Goal: Navigation & Orientation: Find specific page/section

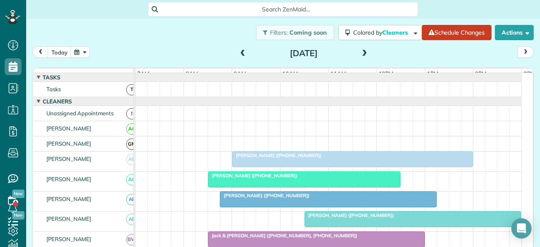
scroll to position [0, 12]
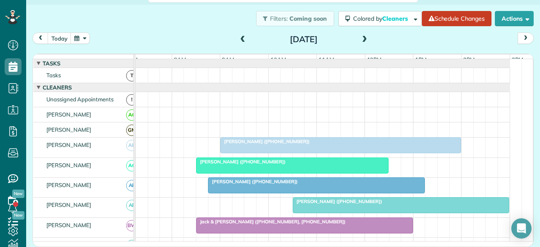
click at [272, 144] on span "[PERSON_NAME] ([PHONE_NUMBER])" at bounding box center [265, 141] width 90 height 6
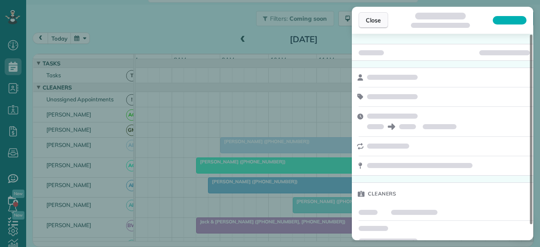
click at [361, 18] on button "Close" at bounding box center [373, 20] width 30 height 16
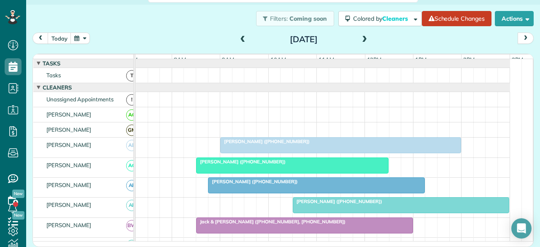
click at [238, 41] on span at bounding box center [242, 40] width 9 height 8
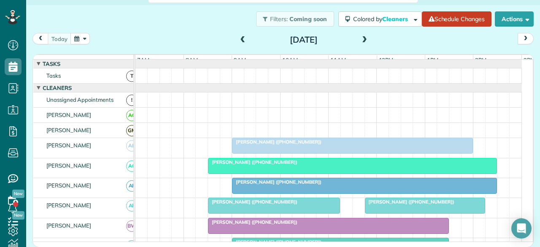
click at [266, 151] on div at bounding box center [352, 145] width 240 height 15
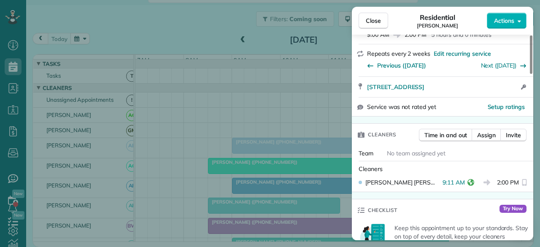
scroll to position [169, 0]
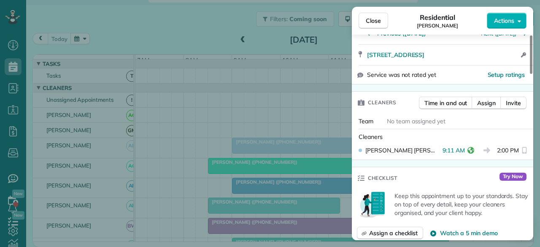
drag, startPoint x: 369, startPoint y: 21, endPoint x: 283, endPoint y: 218, distance: 215.2
click at [369, 21] on span "Close" at bounding box center [373, 20] width 15 height 8
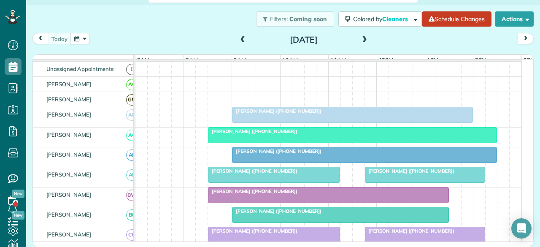
scroll to position [42, 0]
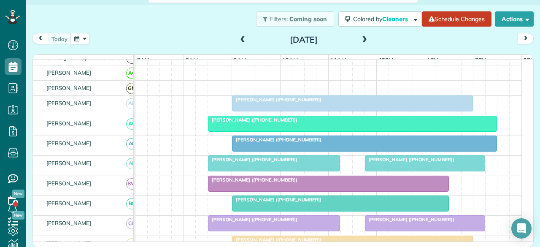
click at [293, 162] on div "[PERSON_NAME] ([PHONE_NUMBER])" at bounding box center [273, 159] width 127 height 6
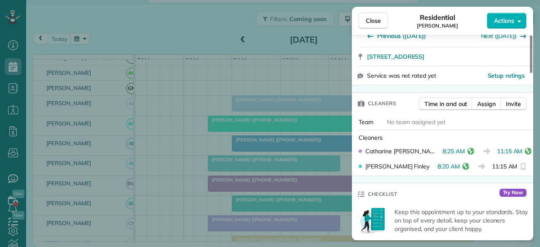
scroll to position [169, 0]
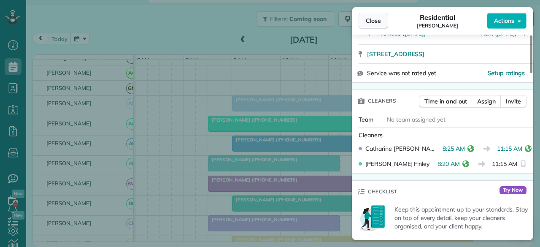
click at [378, 19] on span "Close" at bounding box center [373, 20] width 15 height 8
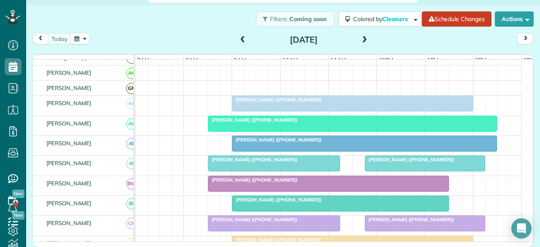
click at [392, 162] on span "[PERSON_NAME] ([PHONE_NUMBER])" at bounding box center [409, 159] width 90 height 6
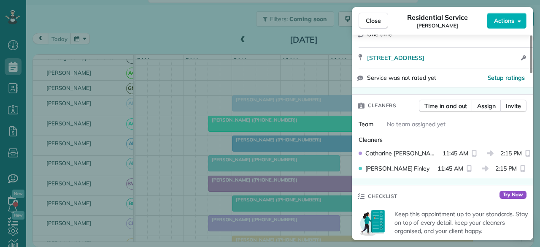
scroll to position [169, 0]
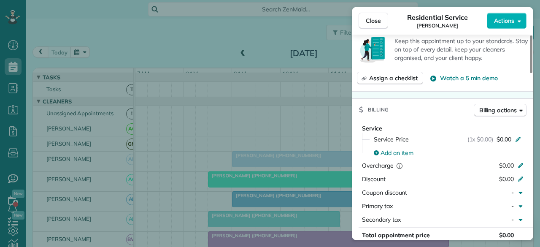
scroll to position [209, 0]
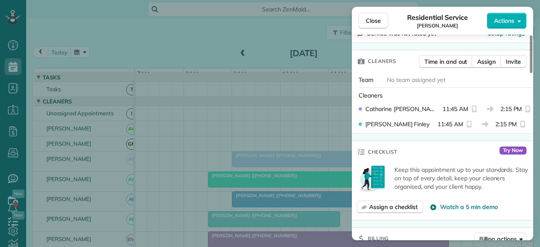
click at [166, 38] on div "Close Residential Service Fred Gilbert Actions Status Active Fred Gilbert · Ope…" at bounding box center [270, 123] width 540 height 247
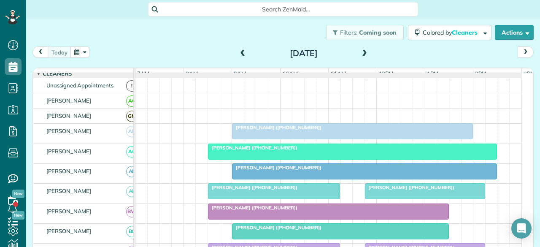
scroll to position [42, 0]
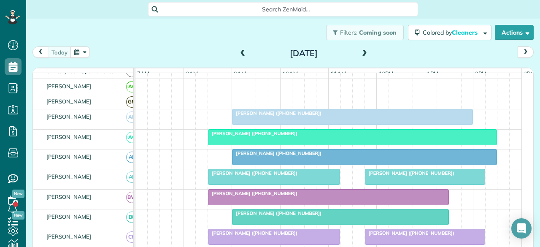
click at [254, 196] on span "[PERSON_NAME] ([PHONE_NUMBER])" at bounding box center [252, 193] width 90 height 6
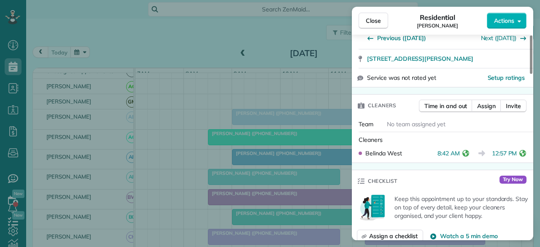
scroll to position [169, 0]
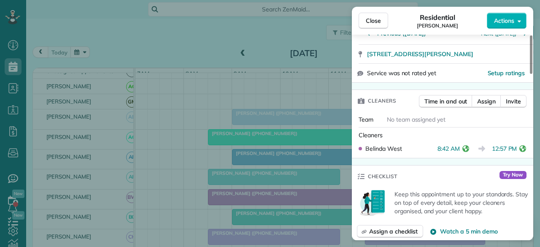
drag, startPoint x: 371, startPoint y: 18, endPoint x: 223, endPoint y: 0, distance: 149.5
click at [371, 18] on span "Close" at bounding box center [373, 20] width 15 height 8
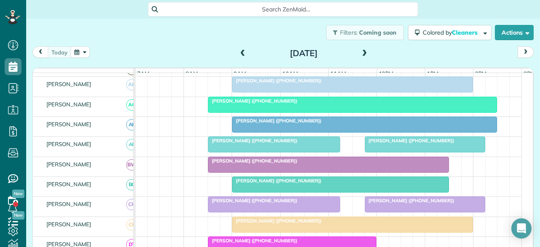
scroll to position [84, 0]
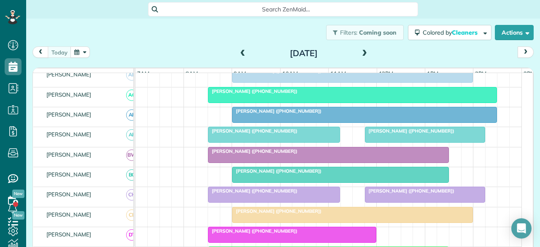
click at [236, 154] on span "[PERSON_NAME] ([PHONE_NUMBER])" at bounding box center [252, 151] width 90 height 6
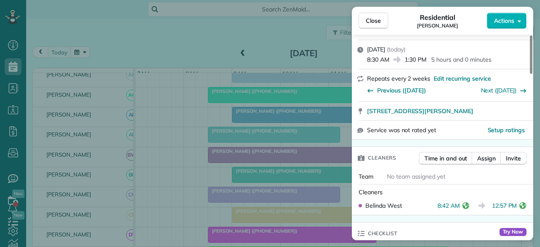
scroll to position [169, 0]
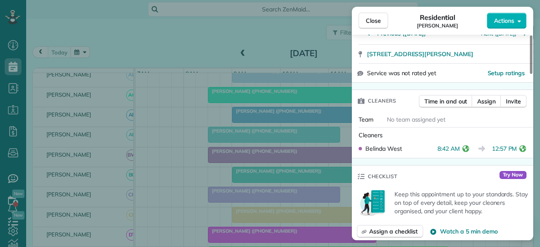
drag, startPoint x: 369, startPoint y: 22, endPoint x: 148, endPoint y: 1, distance: 222.3
click at [369, 22] on span "Close" at bounding box center [373, 20] width 15 height 8
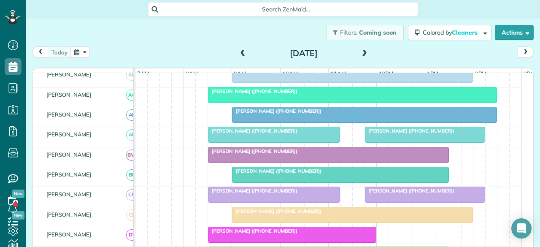
click at [263, 180] on div at bounding box center [340, 174] width 216 height 15
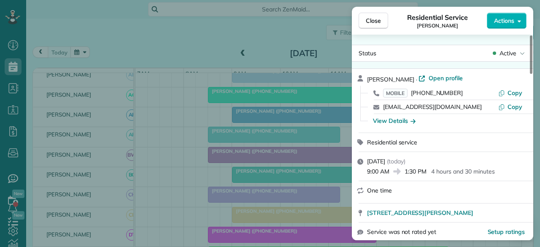
scroll to position [84, 0]
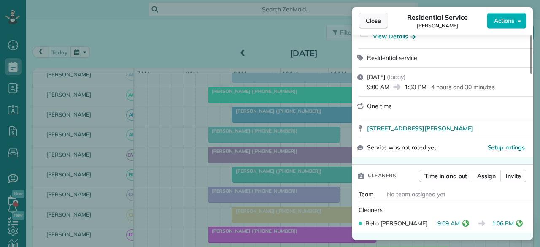
click at [367, 15] on button "Close" at bounding box center [373, 21] width 30 height 16
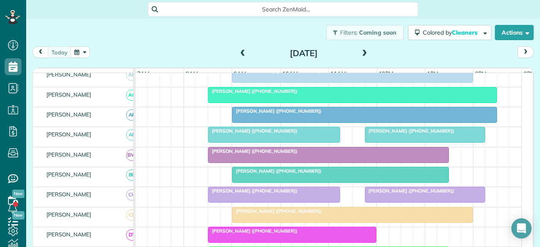
click at [402, 194] on span "[PERSON_NAME] ([PHONE_NUMBER])" at bounding box center [409, 191] width 90 height 6
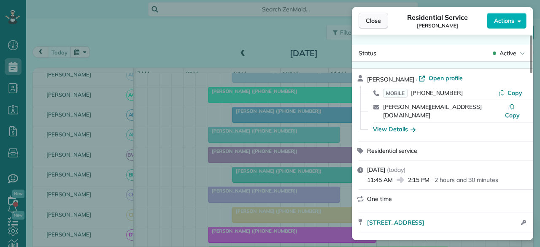
click at [370, 21] on span "Close" at bounding box center [373, 20] width 15 height 8
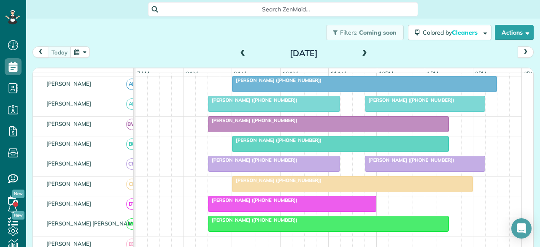
scroll to position [126, 0]
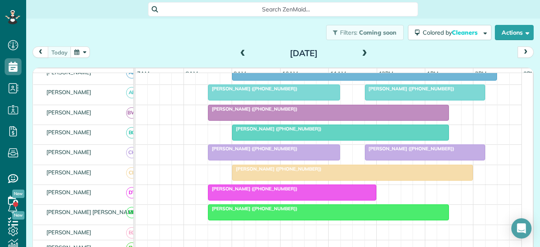
click at [282, 176] on div at bounding box center [352, 172] width 240 height 15
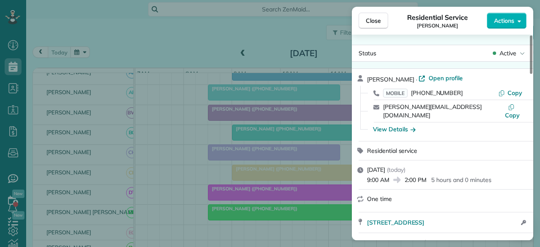
scroll to position [85, 0]
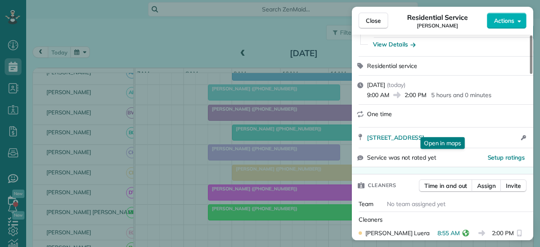
drag, startPoint x: 374, startPoint y: 22, endPoint x: 284, endPoint y: 147, distance: 154.9
click at [374, 22] on span "Close" at bounding box center [373, 20] width 15 height 8
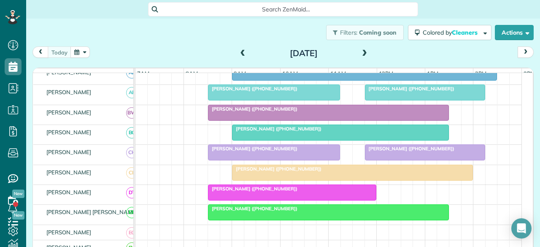
click at [249, 191] on span "[PERSON_NAME] ([PHONE_NUMBER])" at bounding box center [252, 189] width 90 height 6
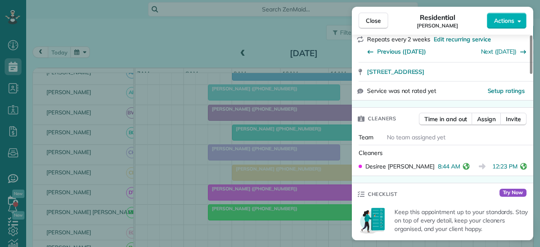
scroll to position [169, 0]
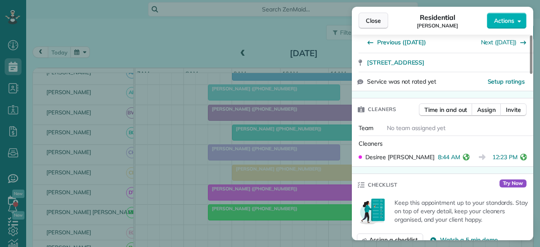
click at [375, 17] on span "Close" at bounding box center [373, 20] width 15 height 8
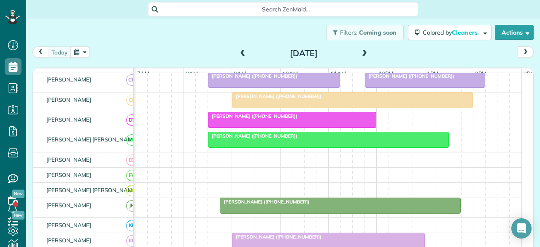
scroll to position [211, 0]
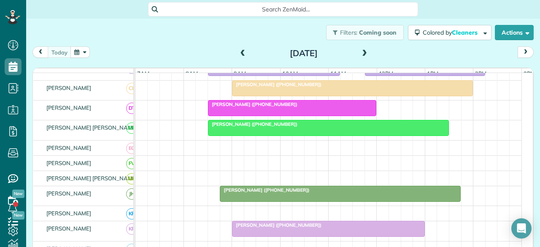
click at [290, 134] on div at bounding box center [328, 127] width 240 height 15
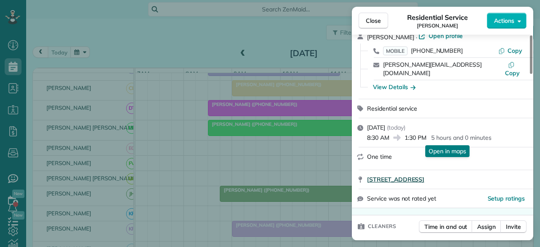
scroll to position [84, 0]
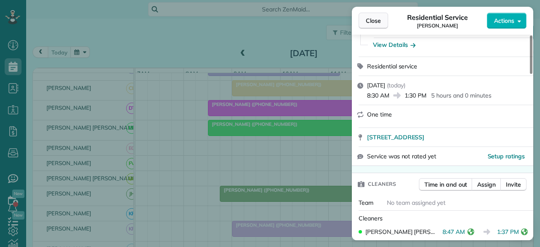
drag, startPoint x: 378, startPoint y: 19, endPoint x: 383, endPoint y: 19, distance: 4.7
click at [378, 19] on span "Close" at bounding box center [373, 20] width 15 height 8
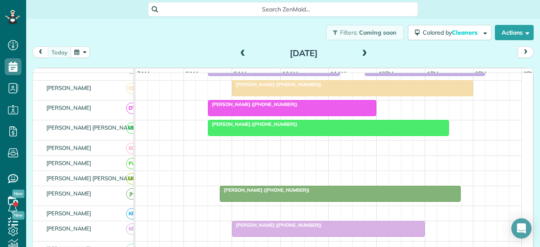
click at [341, 192] on div "[PERSON_NAME] ([PHONE_NUMBER])" at bounding box center [340, 190] width 236 height 6
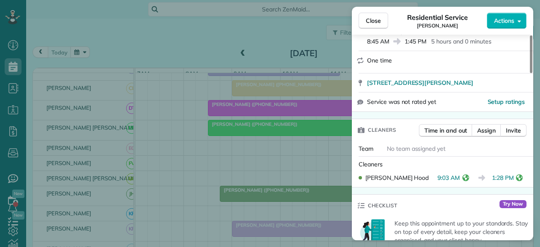
scroll to position [169, 0]
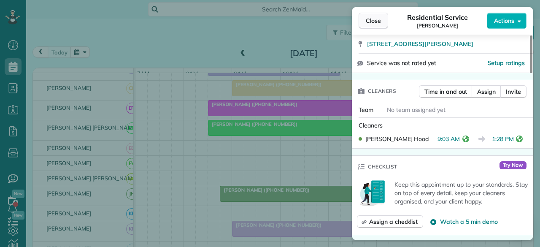
click at [379, 15] on button "Close" at bounding box center [373, 21] width 30 height 16
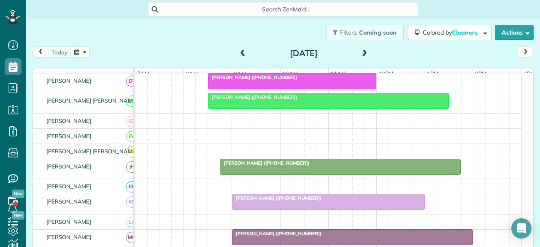
scroll to position [253, 0]
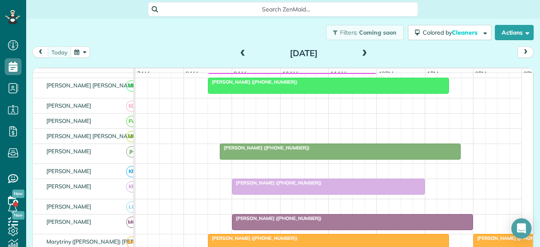
click at [275, 194] on div at bounding box center [328, 186] width 192 height 15
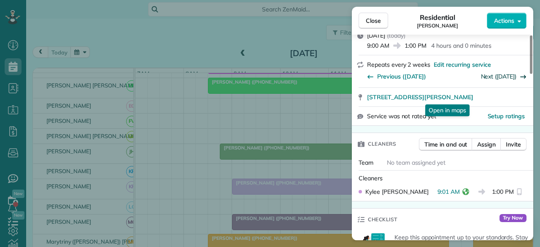
scroll to position [126, 0]
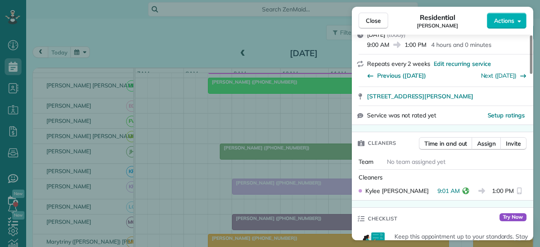
drag, startPoint x: 374, startPoint y: 18, endPoint x: 345, endPoint y: 133, distance: 118.8
click at [374, 18] on span "Close" at bounding box center [373, 20] width 15 height 8
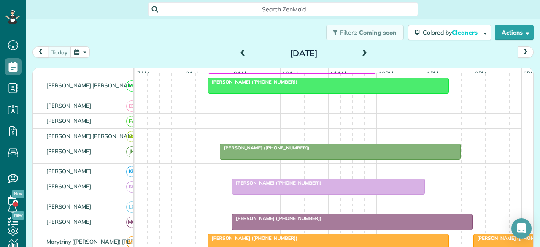
click at [300, 190] on div at bounding box center [328, 186] width 192 height 15
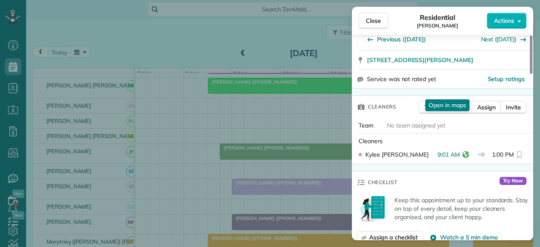
scroll to position [169, 0]
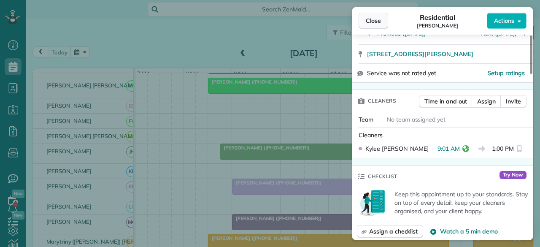
click at [368, 17] on span "Close" at bounding box center [373, 20] width 15 height 8
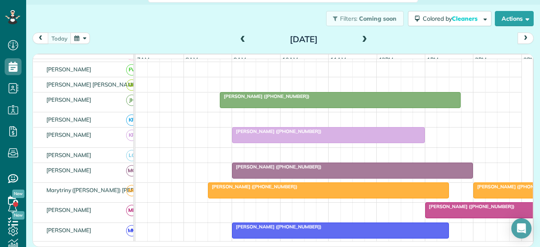
scroll to position [337, 0]
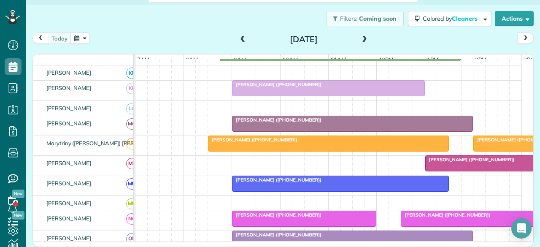
click at [314, 143] on div "[PERSON_NAME] ([PHONE_NUMBER])" at bounding box center [328, 140] width 236 height 6
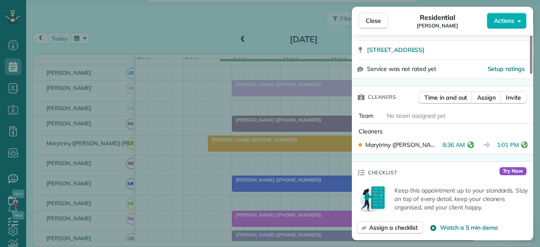
scroll to position [169, 0]
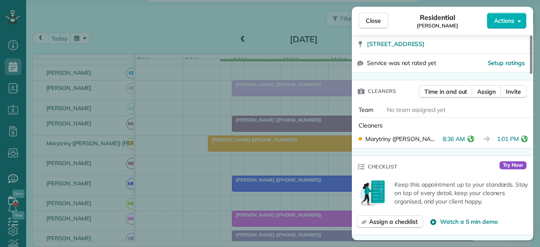
drag, startPoint x: 379, startPoint y: 19, endPoint x: 428, endPoint y: 141, distance: 131.7
click at [379, 19] on span "Close" at bounding box center [373, 20] width 15 height 8
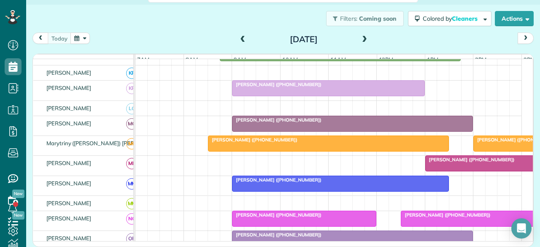
click at [496, 145] on div at bounding box center [544, 143] width 143 height 15
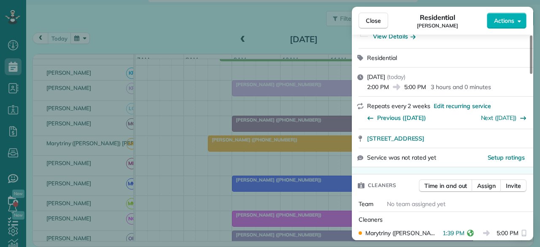
scroll to position [169, 0]
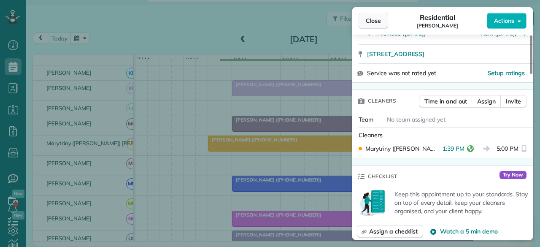
click at [369, 16] on span "Close" at bounding box center [373, 20] width 15 height 8
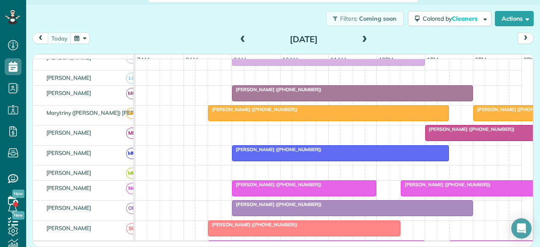
scroll to position [379, 0]
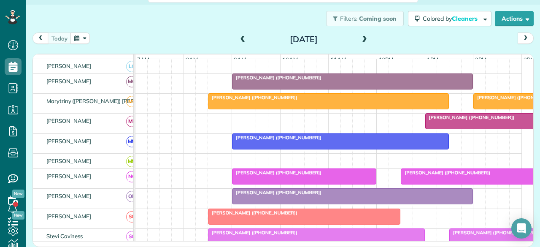
click at [466, 117] on span "[PERSON_NAME] ([PHONE_NUMBER])" at bounding box center [470, 117] width 90 height 6
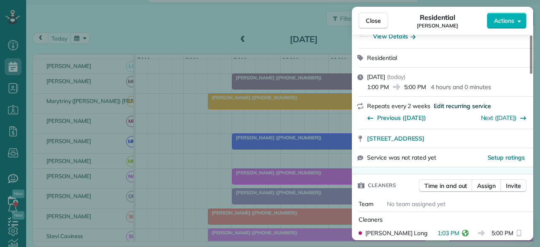
scroll to position [169, 0]
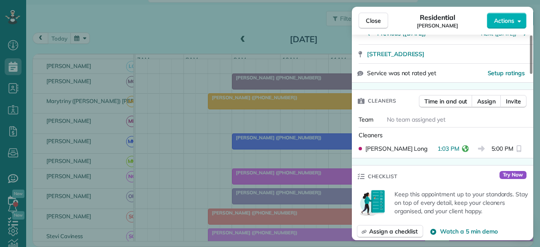
drag, startPoint x: 376, startPoint y: 19, endPoint x: 248, endPoint y: 126, distance: 167.0
click at [375, 19] on span "Close" at bounding box center [373, 20] width 15 height 8
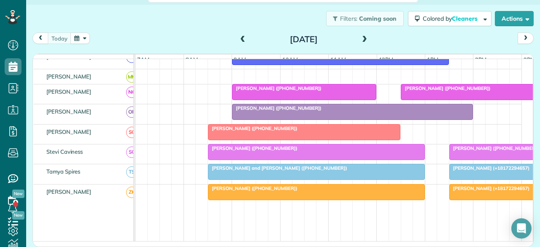
scroll to position [422, 0]
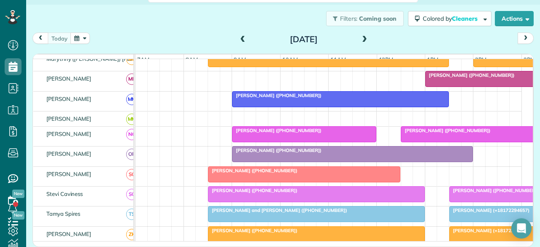
click at [302, 133] on div "[PERSON_NAME] ([PHONE_NUMBER])" at bounding box center [303, 130] width 139 height 6
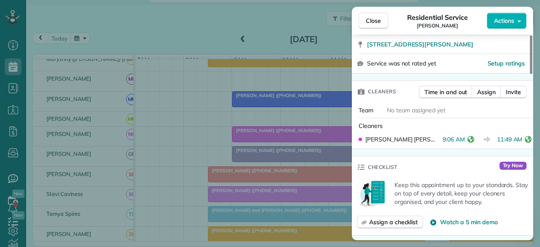
scroll to position [169, 0]
drag, startPoint x: 372, startPoint y: 22, endPoint x: 376, endPoint y: 32, distance: 10.3
click at [372, 22] on span "Close" at bounding box center [373, 20] width 15 height 8
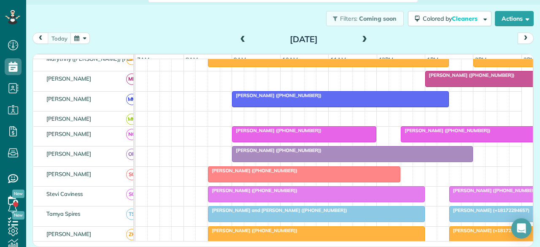
click at [428, 133] on span "[PERSON_NAME] ([PHONE_NUMBER])" at bounding box center [445, 130] width 90 height 6
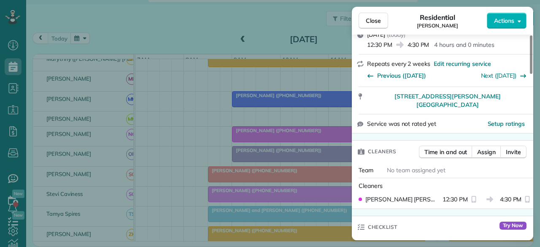
scroll to position [211, 0]
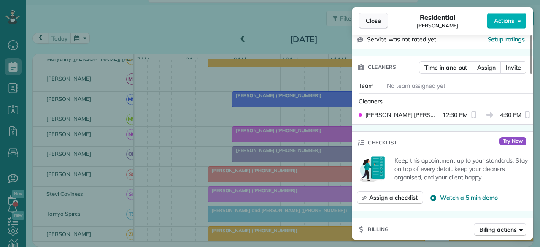
click at [368, 16] on button "Close" at bounding box center [373, 21] width 30 height 16
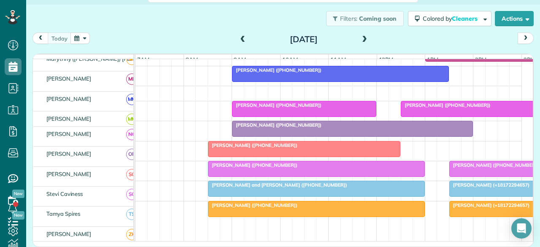
scroll to position [464, 0]
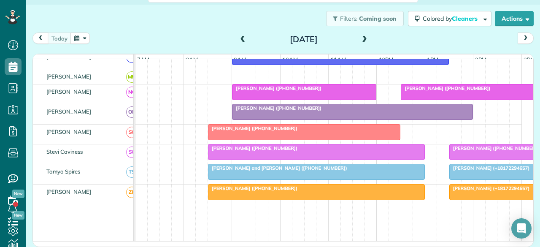
click at [295, 151] on div "[PERSON_NAME] ([PHONE_NUMBER])" at bounding box center [316, 148] width 212 height 6
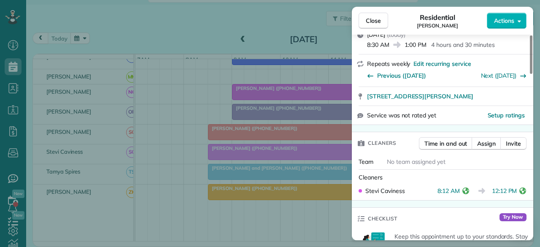
scroll to position [211, 0]
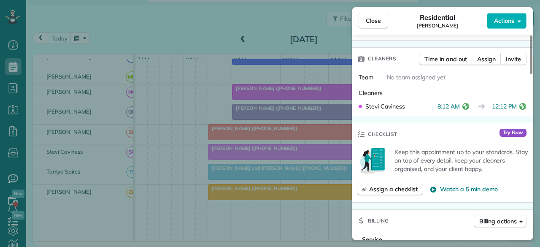
drag, startPoint x: 373, startPoint y: 21, endPoint x: 370, endPoint y: 110, distance: 89.0
click at [373, 21] on span "Close" at bounding box center [373, 20] width 15 height 8
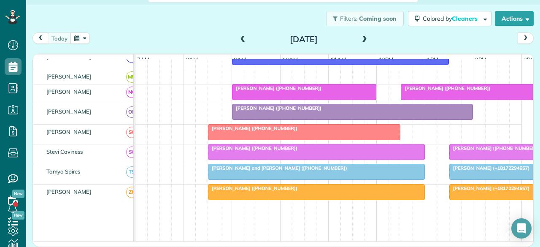
click at [465, 151] on span "[PERSON_NAME] ([PHONE_NUMBER])" at bounding box center [494, 148] width 90 height 6
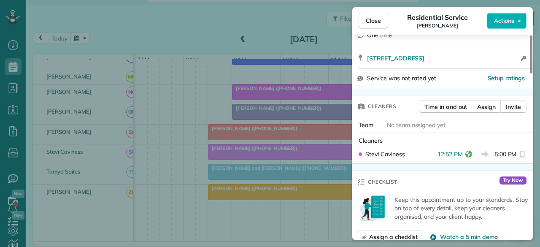
scroll to position [169, 0]
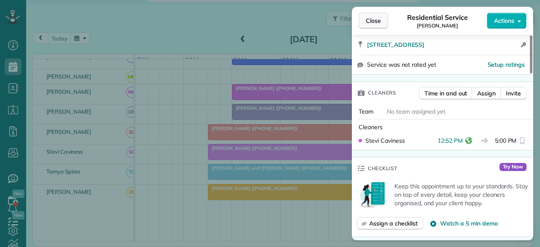
click at [370, 20] on span "Close" at bounding box center [373, 20] width 15 height 8
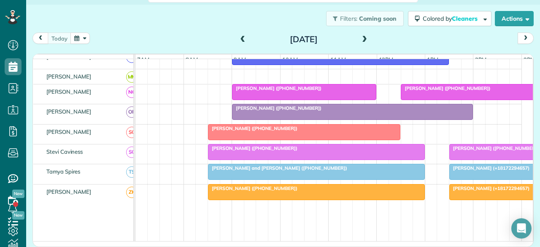
click at [250, 174] on div at bounding box center [316, 171] width 216 height 15
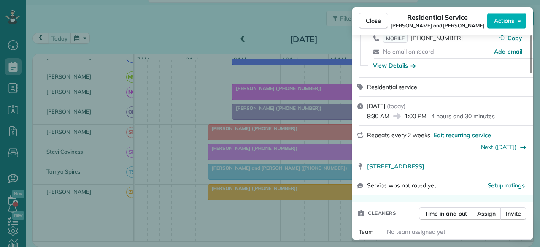
scroll to position [126, 0]
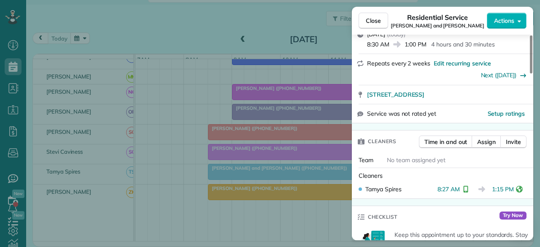
drag, startPoint x: 368, startPoint y: 22, endPoint x: 368, endPoint y: 101, distance: 79.3
click at [368, 22] on span "Close" at bounding box center [373, 20] width 15 height 8
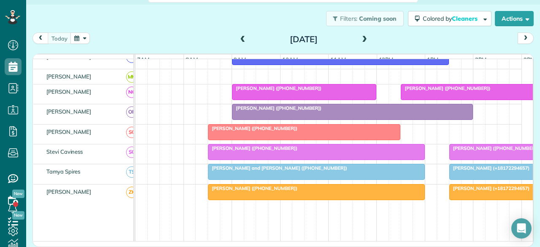
click at [452, 171] on span "[PERSON_NAME] (+18172294657)" at bounding box center [489, 168] width 81 height 6
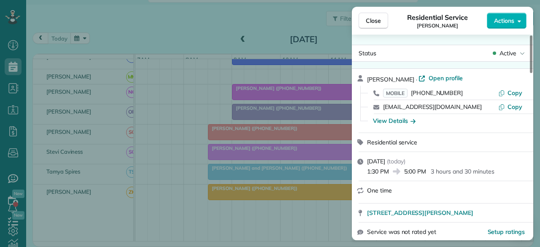
scroll to position [169, 0]
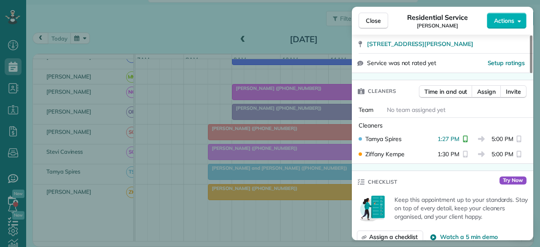
drag, startPoint x: 362, startPoint y: 19, endPoint x: 360, endPoint y: 29, distance: 10.3
click at [362, 19] on button "Close" at bounding box center [373, 21] width 30 height 16
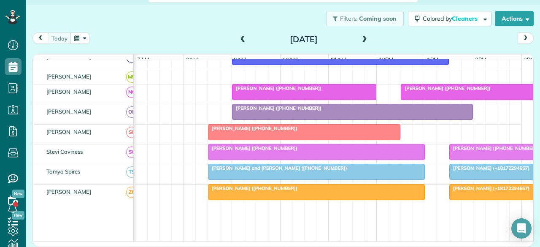
click at [250, 135] on div at bounding box center [304, 131] width 192 height 15
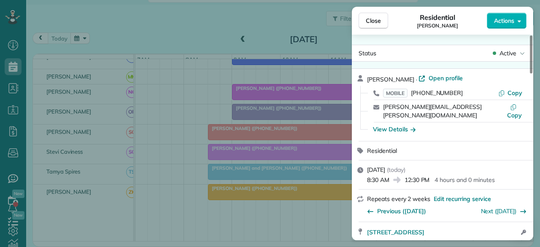
scroll to position [126, 0]
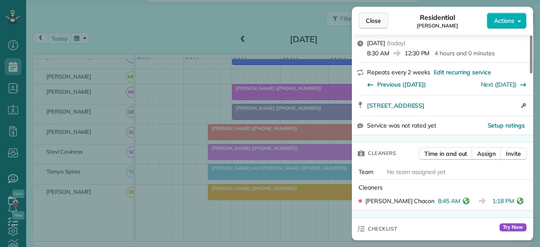
click at [378, 21] on span "Close" at bounding box center [373, 20] width 15 height 8
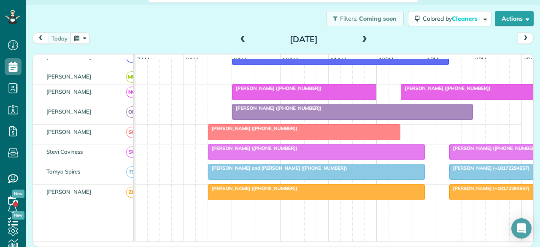
click at [454, 94] on div at bounding box center [497, 91] width 192 height 15
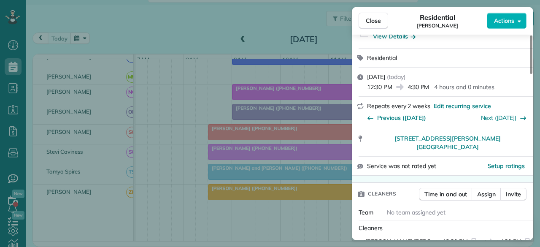
scroll to position [169, 0]
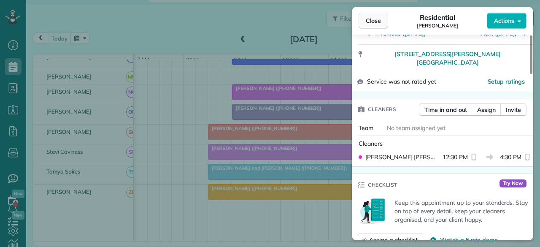
click at [368, 21] on span "Close" at bounding box center [373, 20] width 15 height 8
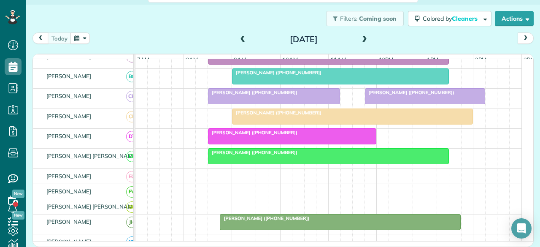
scroll to position [126, 0]
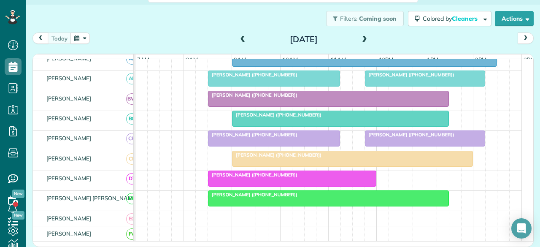
click at [404, 137] on span "[PERSON_NAME] ([PHONE_NUMBER])" at bounding box center [409, 135] width 90 height 6
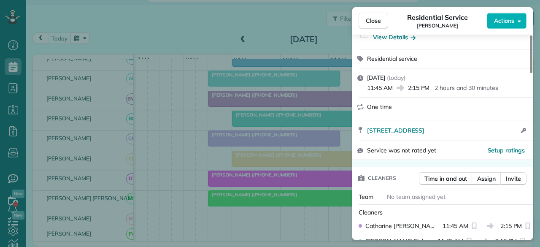
scroll to position [176, 0]
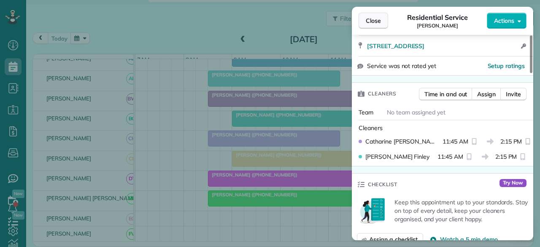
click at [369, 24] on span "Close" at bounding box center [373, 20] width 15 height 8
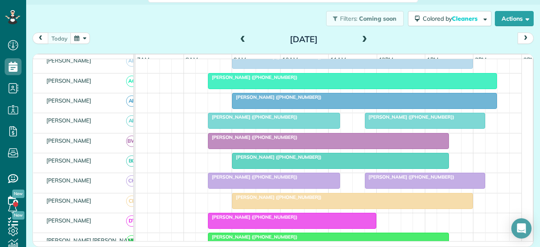
scroll to position [42, 0]
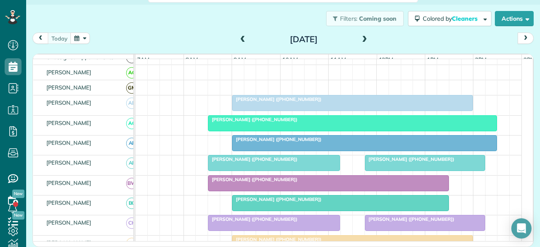
click at [272, 122] on span "[PERSON_NAME] ([PHONE_NUMBER])" at bounding box center [252, 119] width 90 height 6
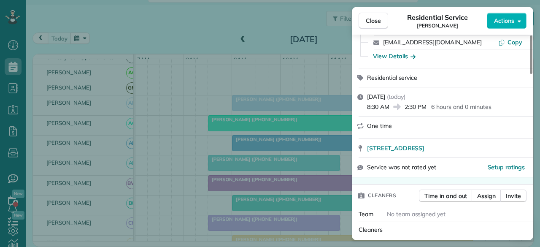
scroll to position [126, 0]
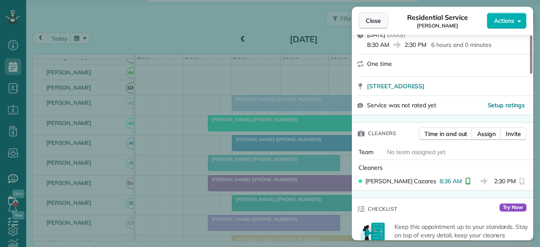
click at [380, 23] on button "Close" at bounding box center [373, 21] width 30 height 16
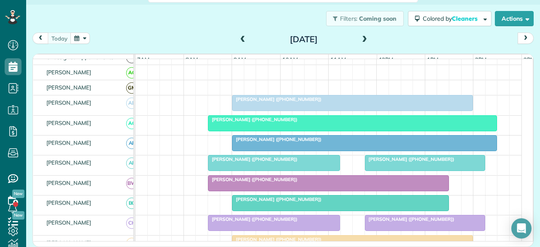
click at [360, 42] on span at bounding box center [364, 40] width 9 height 8
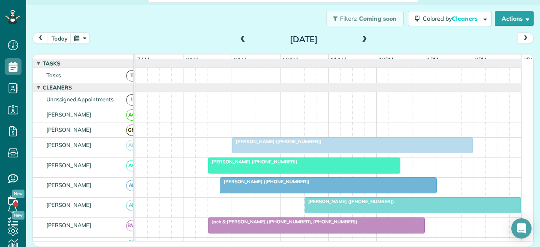
click at [240, 44] on span at bounding box center [242, 39] width 9 height 13
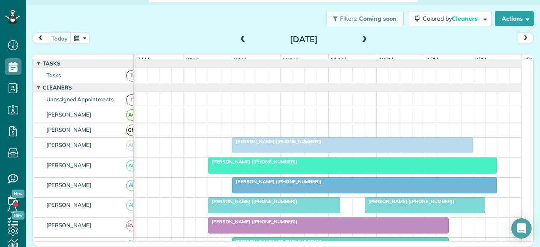
click at [285, 144] on span "[PERSON_NAME] ([PHONE_NUMBER])" at bounding box center [276, 141] width 90 height 6
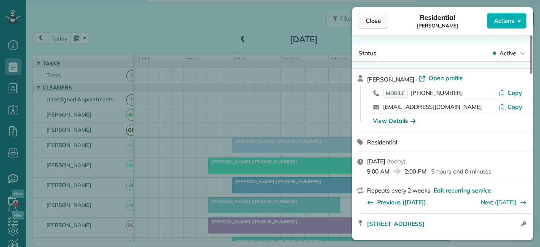
click at [372, 26] on button "Close" at bounding box center [373, 21] width 30 height 16
